Goal: Information Seeking & Learning: Learn about a topic

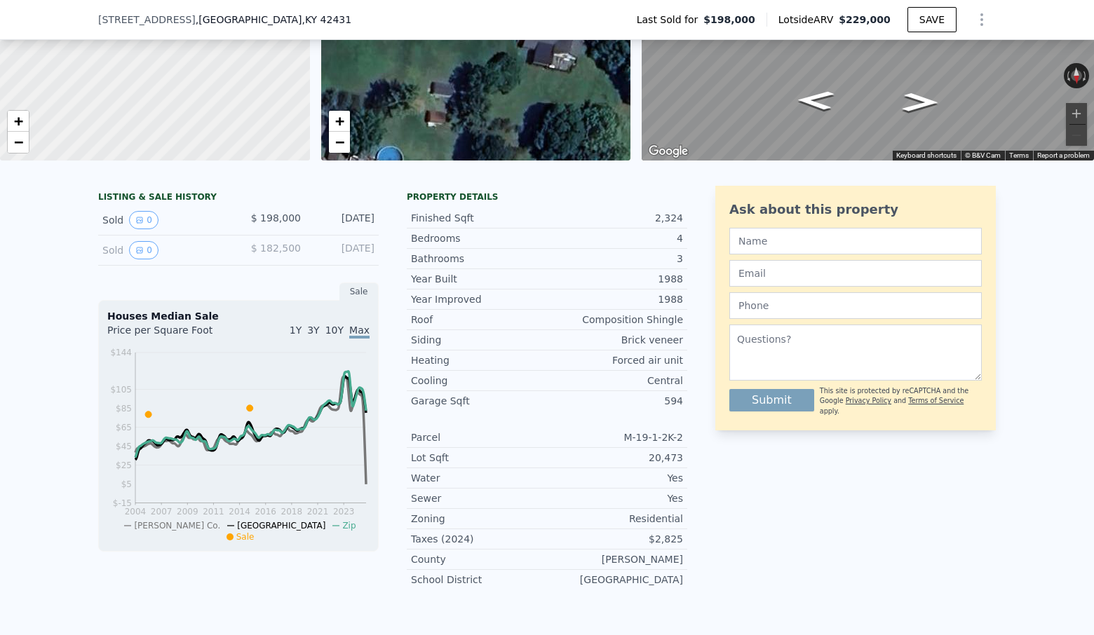
scroll to position [189, 0]
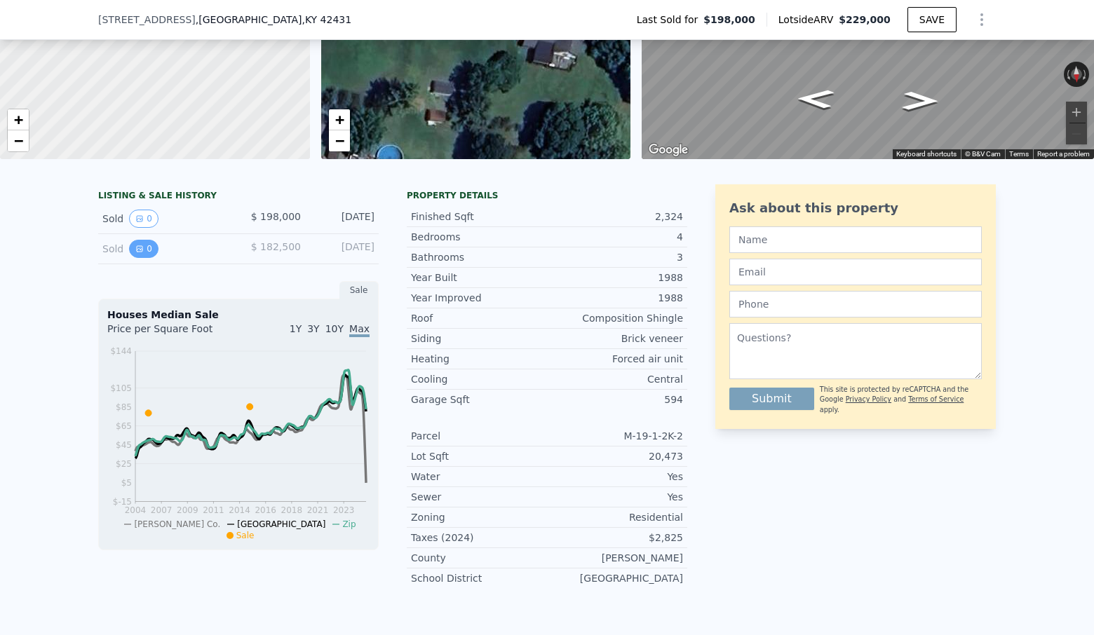
click at [145, 245] on button "0" at bounding box center [143, 249] width 29 height 18
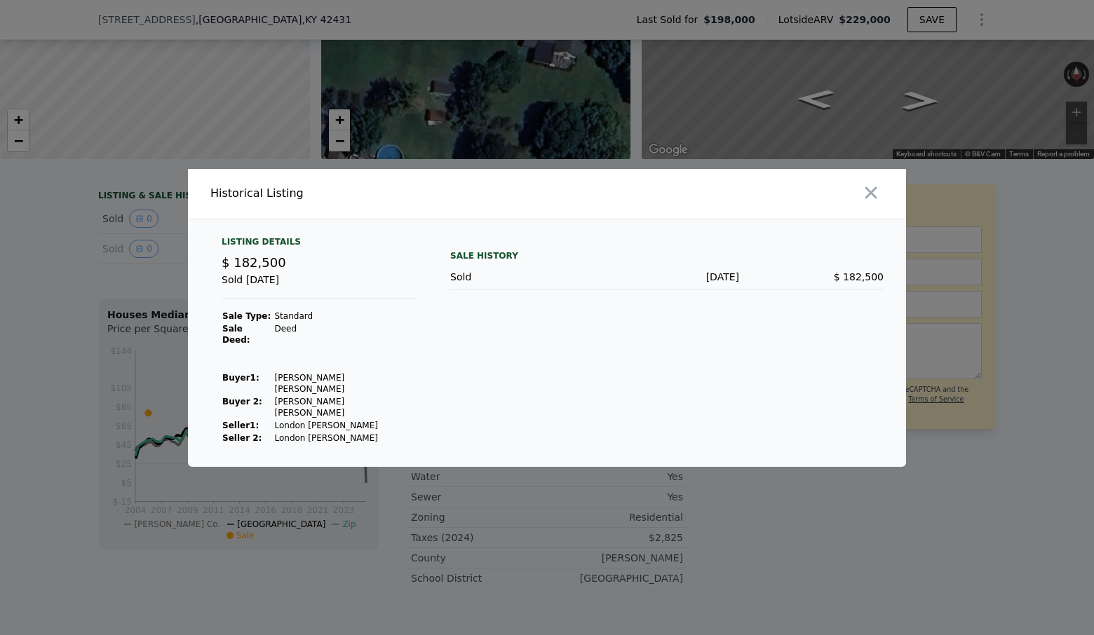
click at [142, 248] on div at bounding box center [547, 317] width 1094 height 635
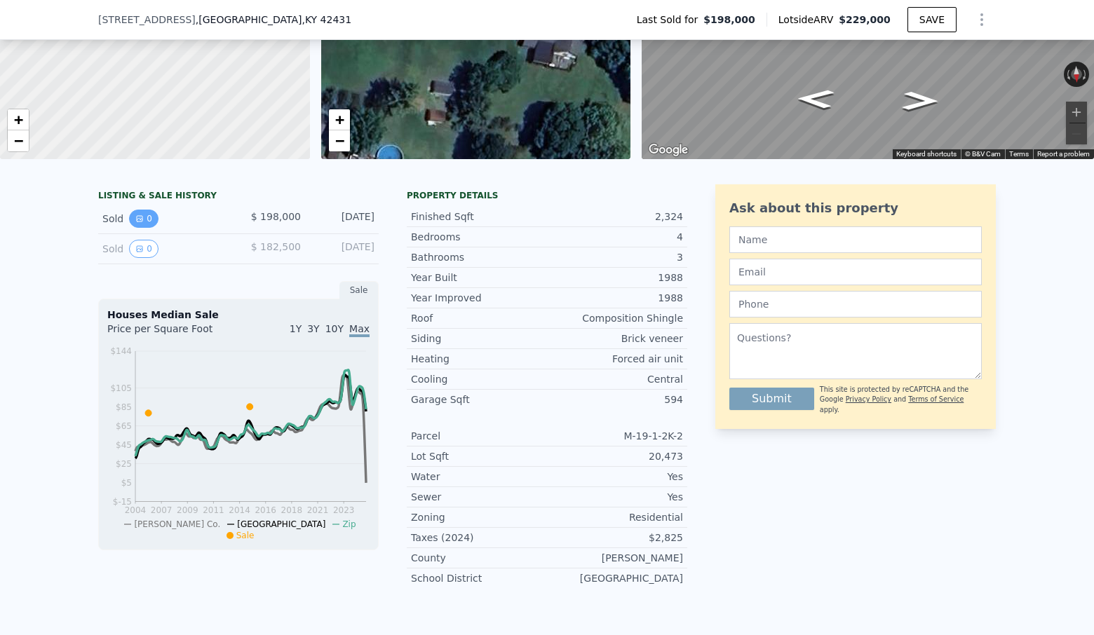
click at [147, 214] on button "0" at bounding box center [143, 219] width 29 height 18
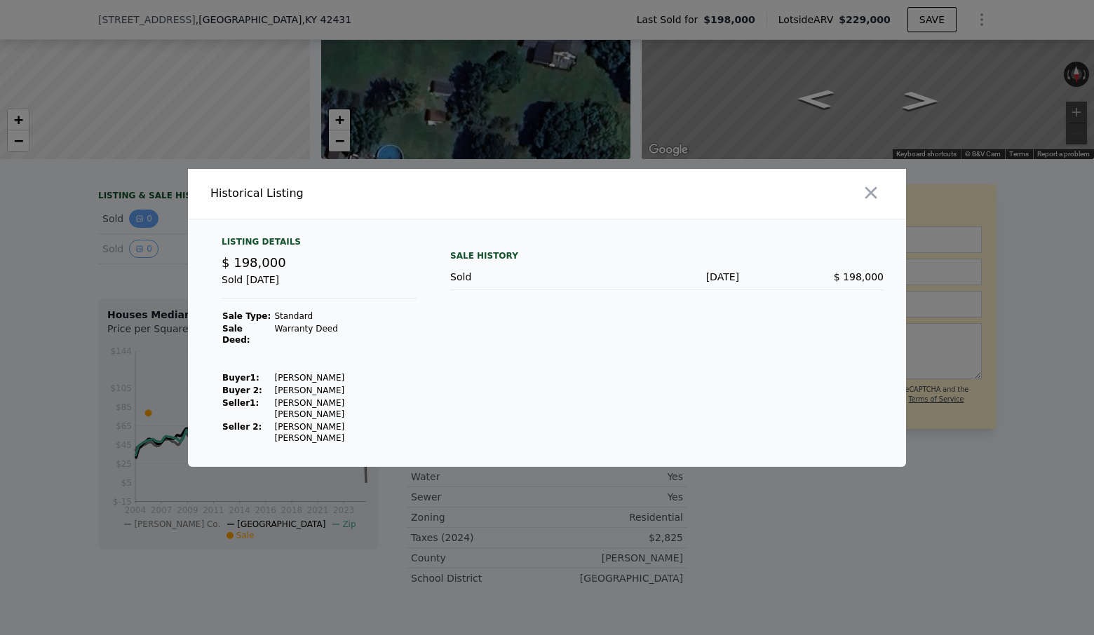
click at [147, 214] on div at bounding box center [547, 317] width 1094 height 635
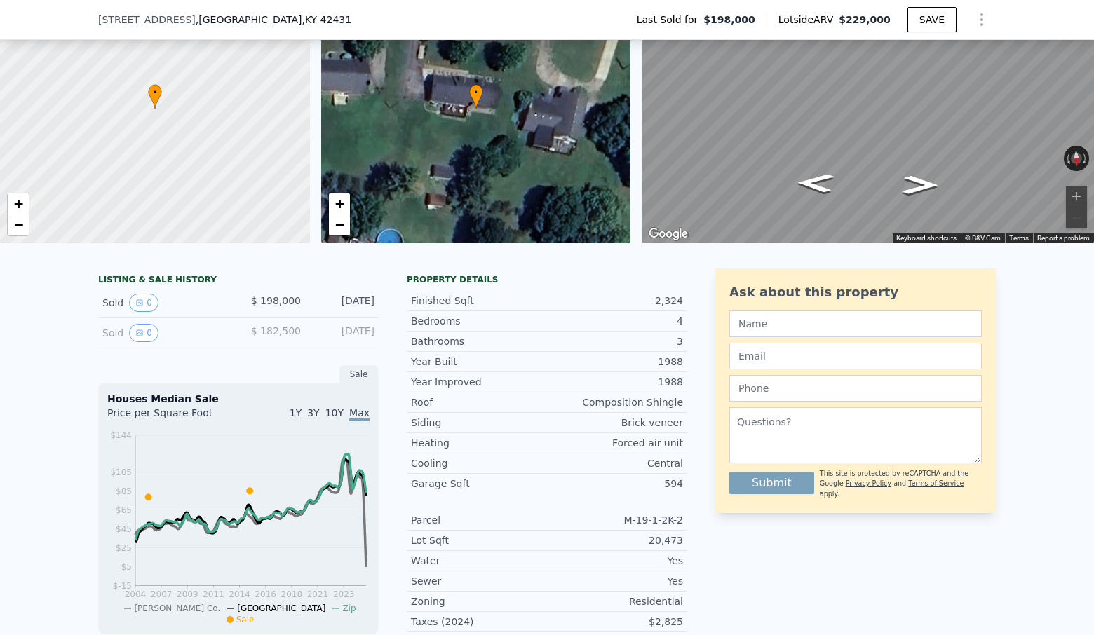
scroll to position [0, 0]
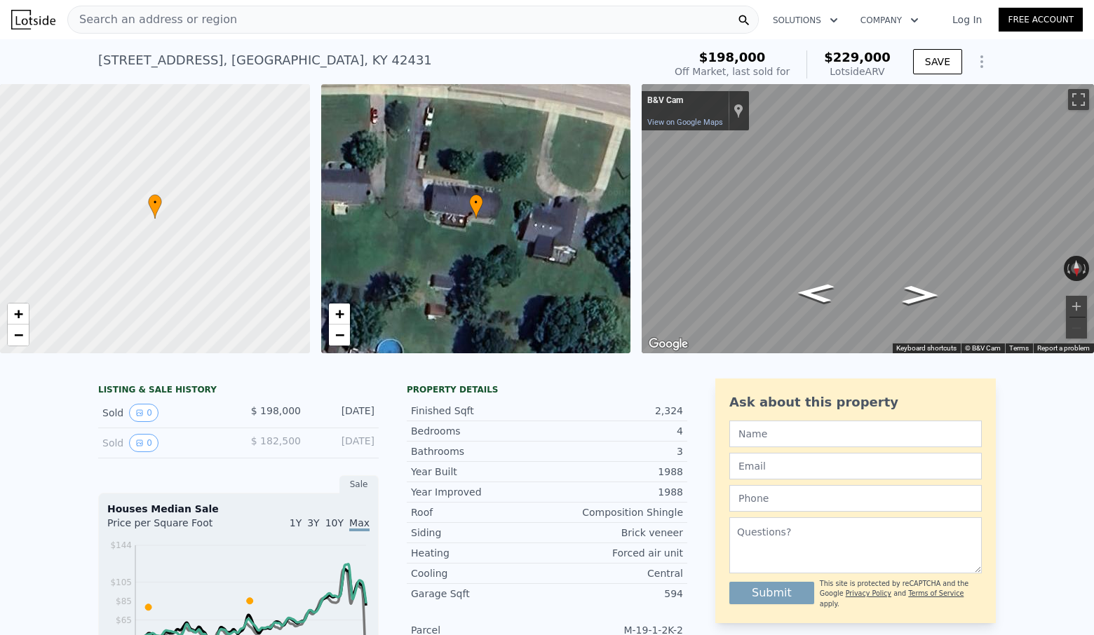
click at [428, 20] on div "Search an address or region" at bounding box center [412, 20] width 691 height 28
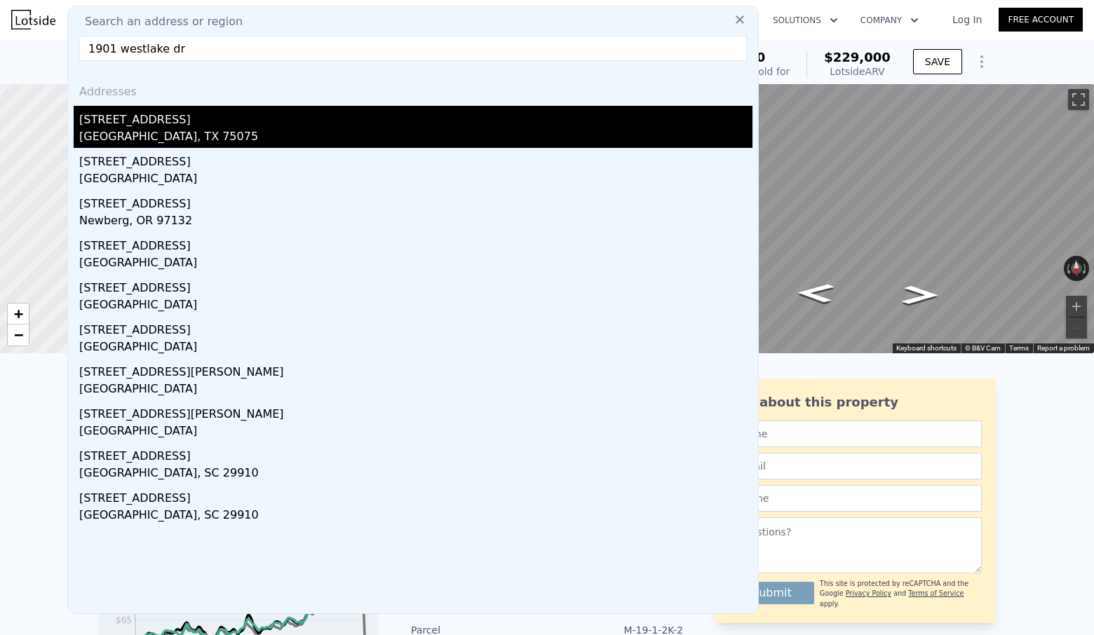
type input "1901 westlake dr"
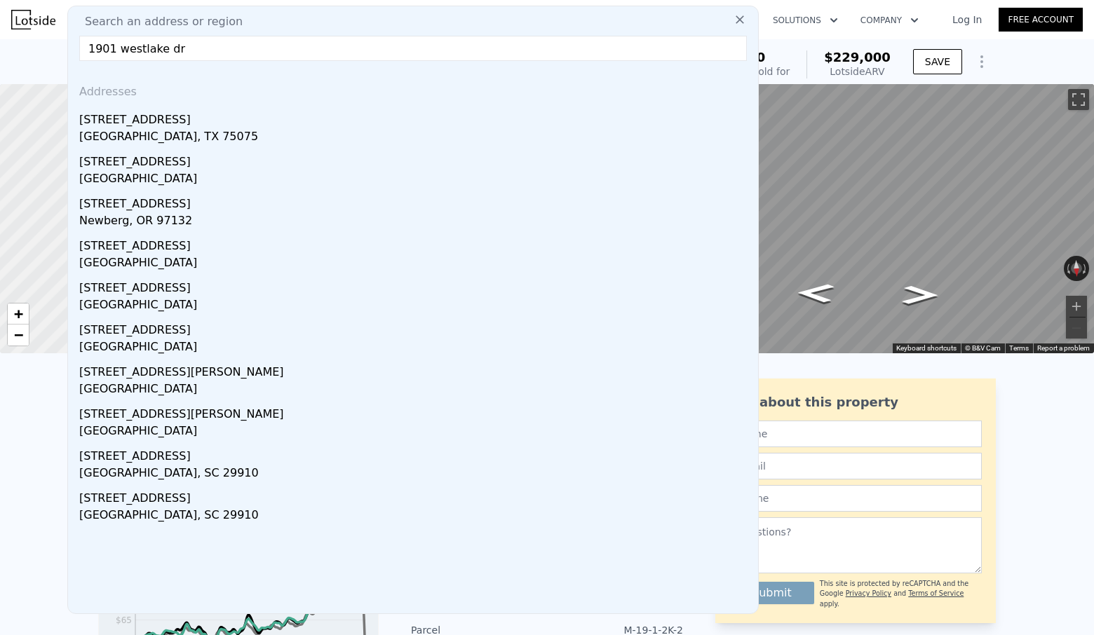
click at [241, 124] on div "[STREET_ADDRESS]" at bounding box center [415, 117] width 673 height 22
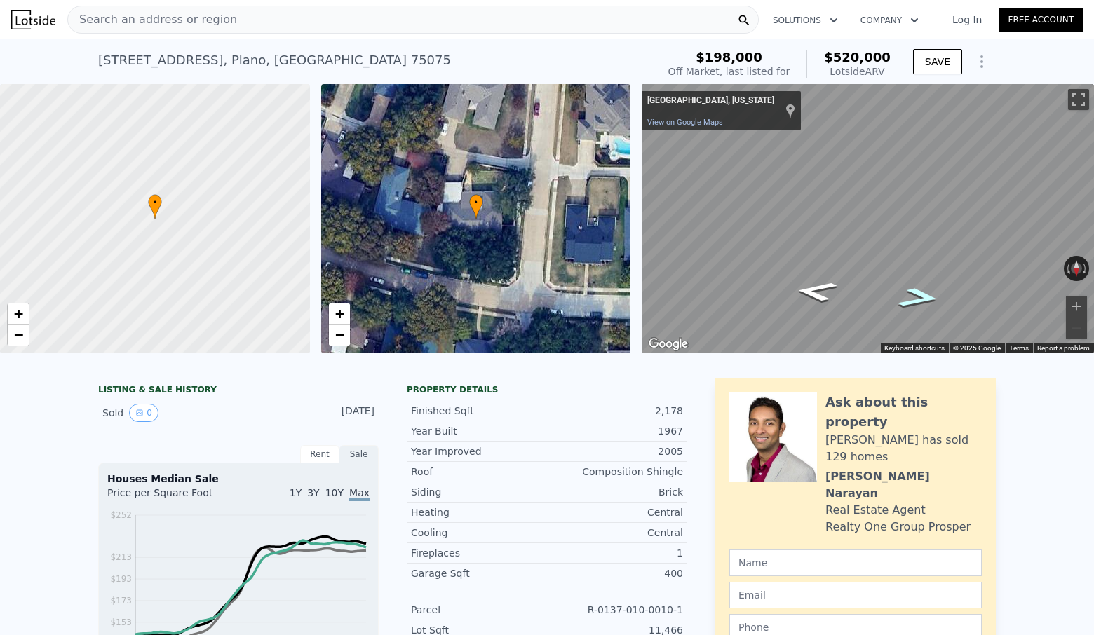
click at [915, 299] on icon "Go West" at bounding box center [918, 298] width 79 height 30
type input "3"
type input "1"
type input "1080"
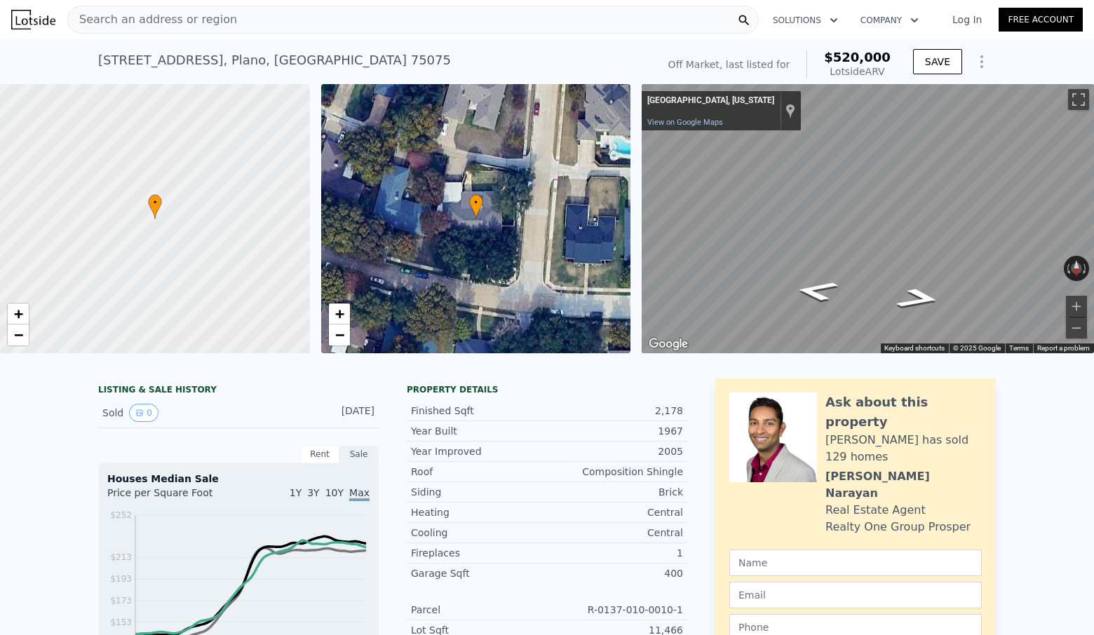
type input "1080"
type input "9147.6"
type input "$ 229,000"
type input "4"
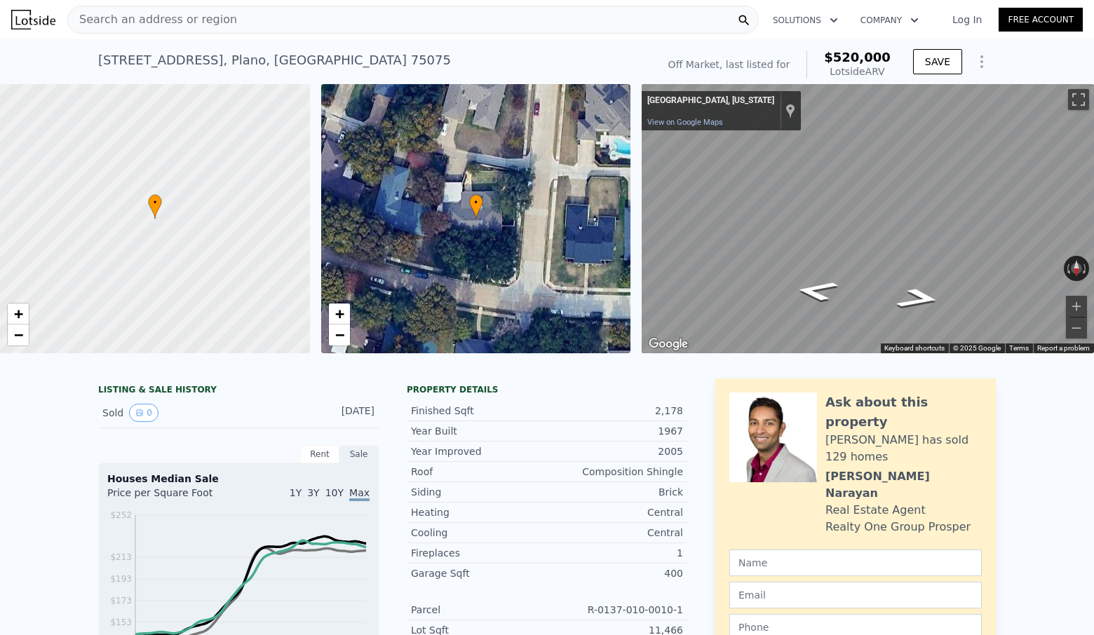
type input "$ 5,977"
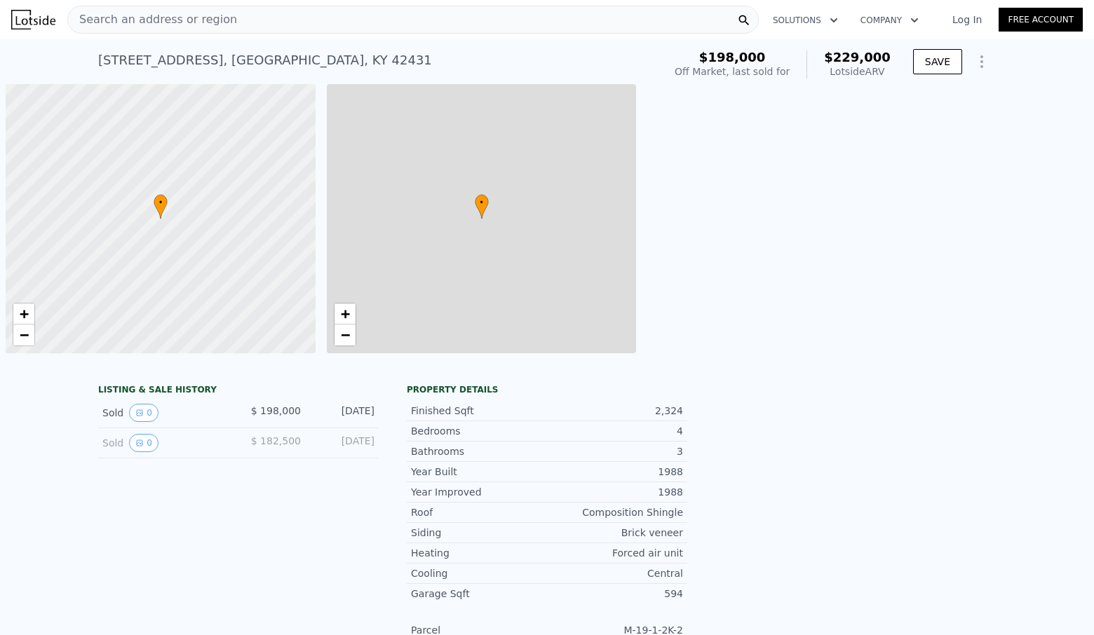
type input "$ 5,977"
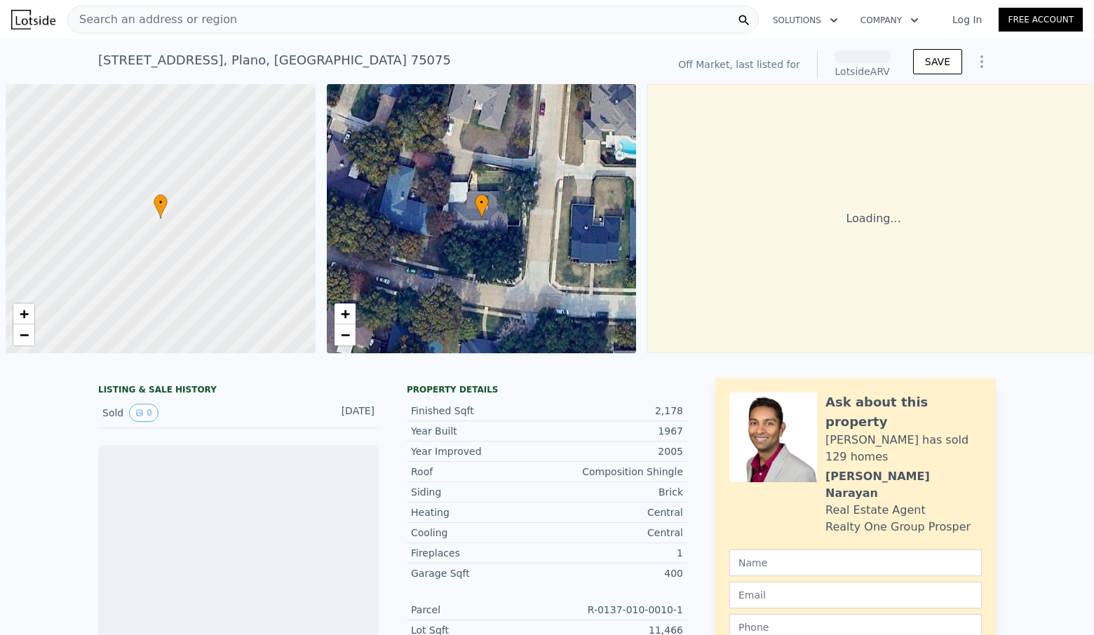
scroll to position [0, 6]
